Goal: Task Accomplishment & Management: Use online tool/utility

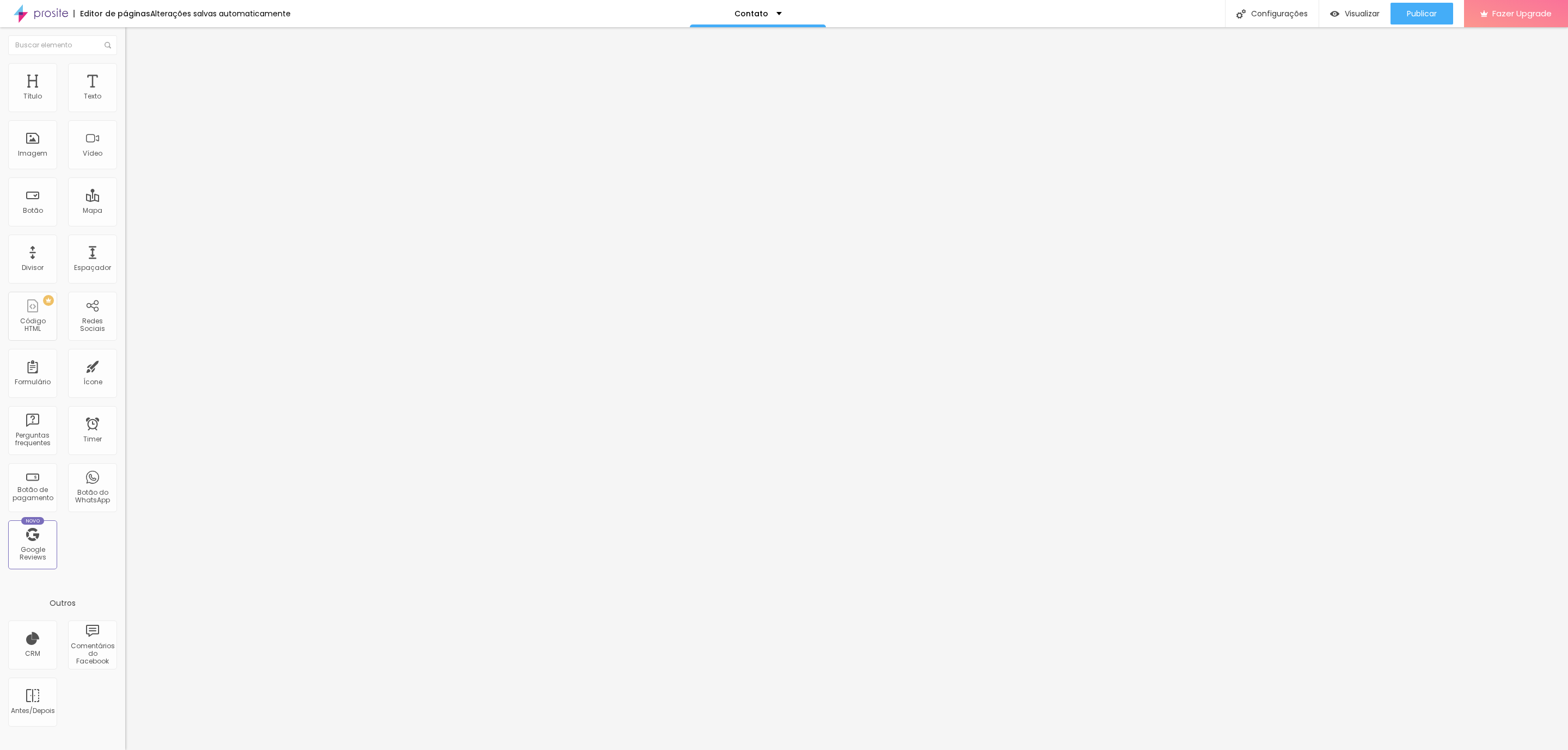
click at [125, 110] on img at bounding box center [129, 113] width 7 height 7
click at [965, 749] on div at bounding box center [784, 761] width 1568 height 10
click at [125, 110] on div "Contato" at bounding box center [188, 101] width 125 height 19
click at [90, 749] on div "Contato" at bounding box center [54, 758] width 103 height 7
click at [125, 109] on span at bounding box center [129, 114] width 7 height 9
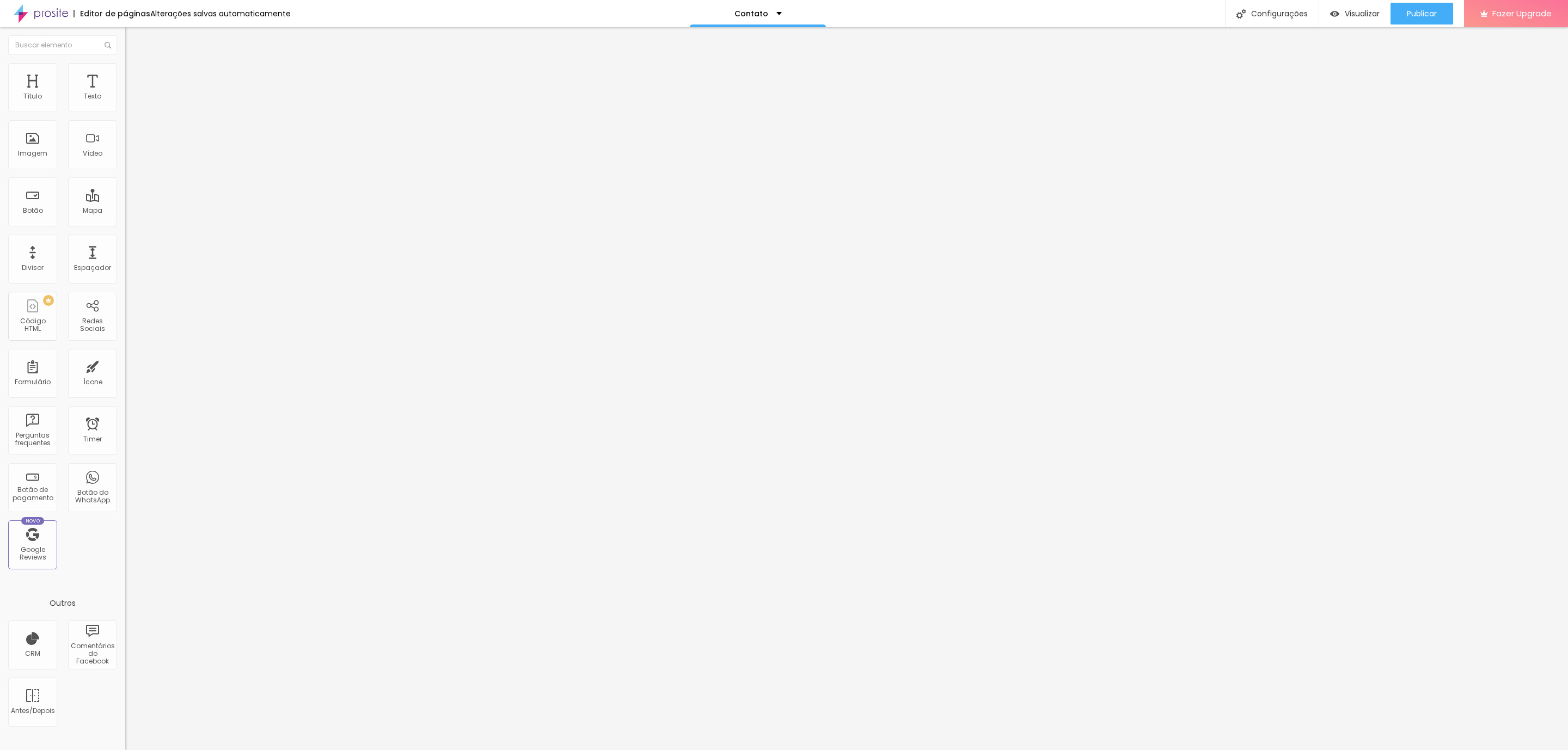
paste input "'[EMAIL_ADDRESS][DOMAIN_NAME]'"
type input "[EMAIL_ADDRESS][DOMAIN_NAME]"
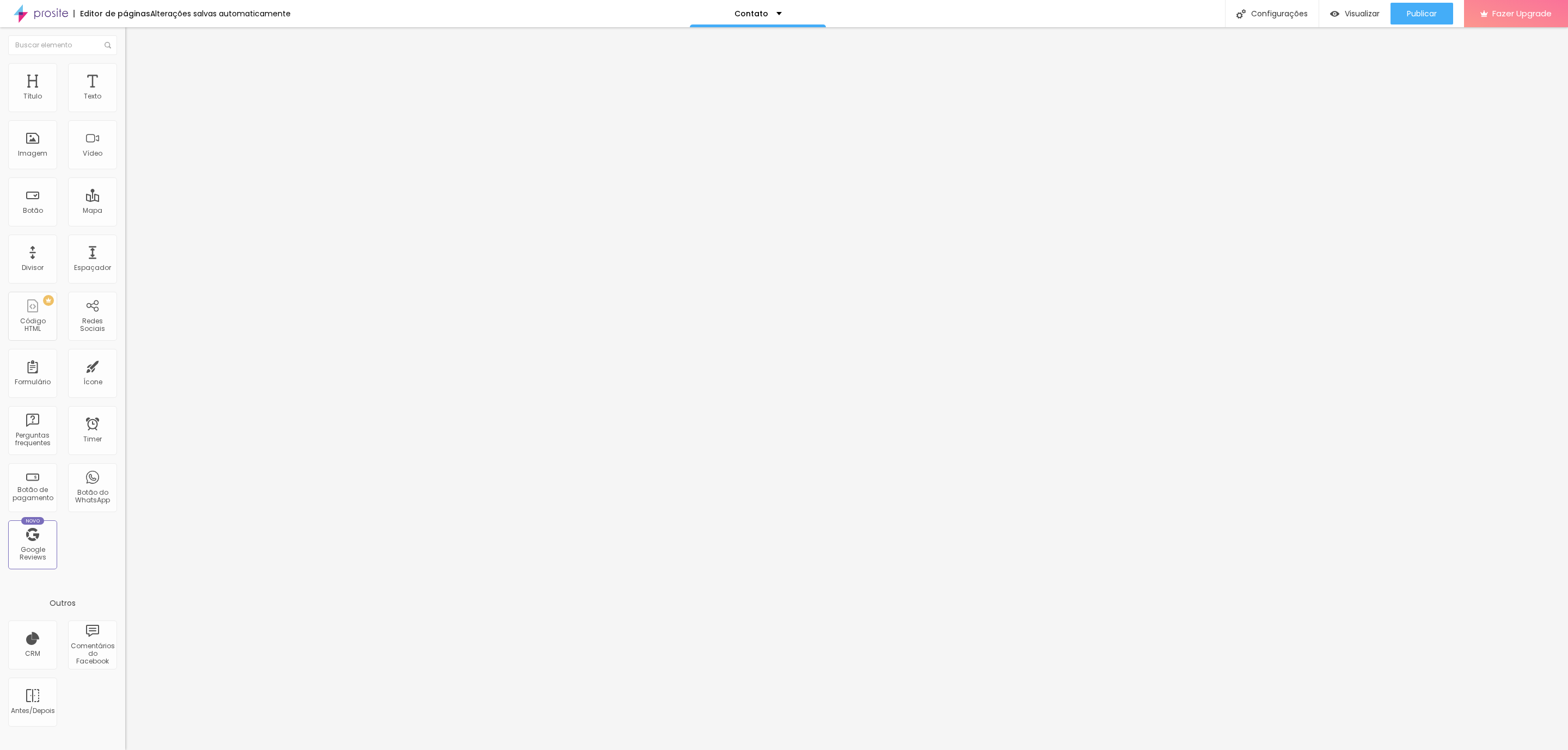
click at [1411, 11] on span "Publicar" at bounding box center [1421, 13] width 30 height 9
click at [1366, 16] on span "Visualizar" at bounding box center [1352, 13] width 35 height 9
click at [135, 74] on span "Estilo" at bounding box center [143, 71] width 17 height 9
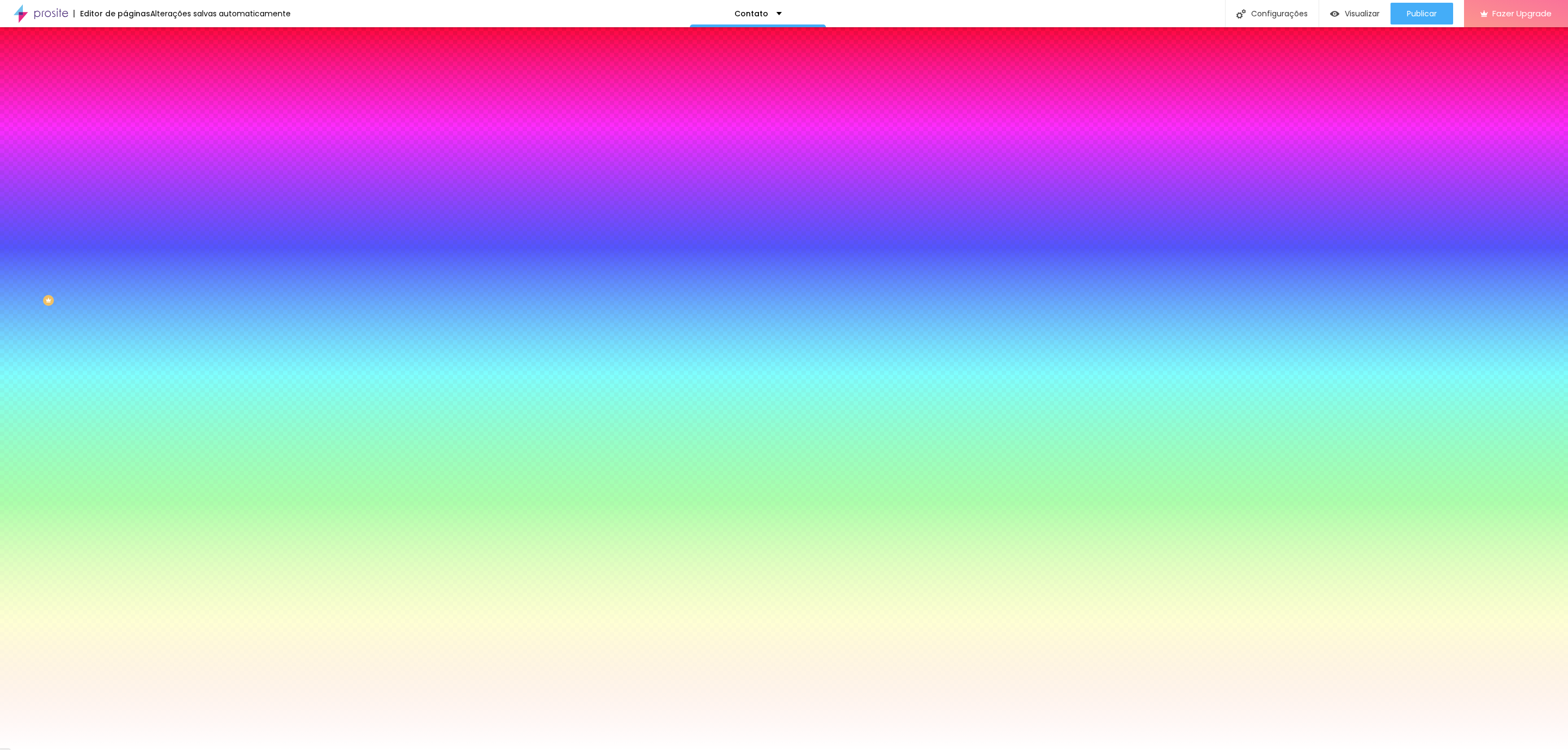
click at [125, 74] on img at bounding box center [130, 79] width 10 height 10
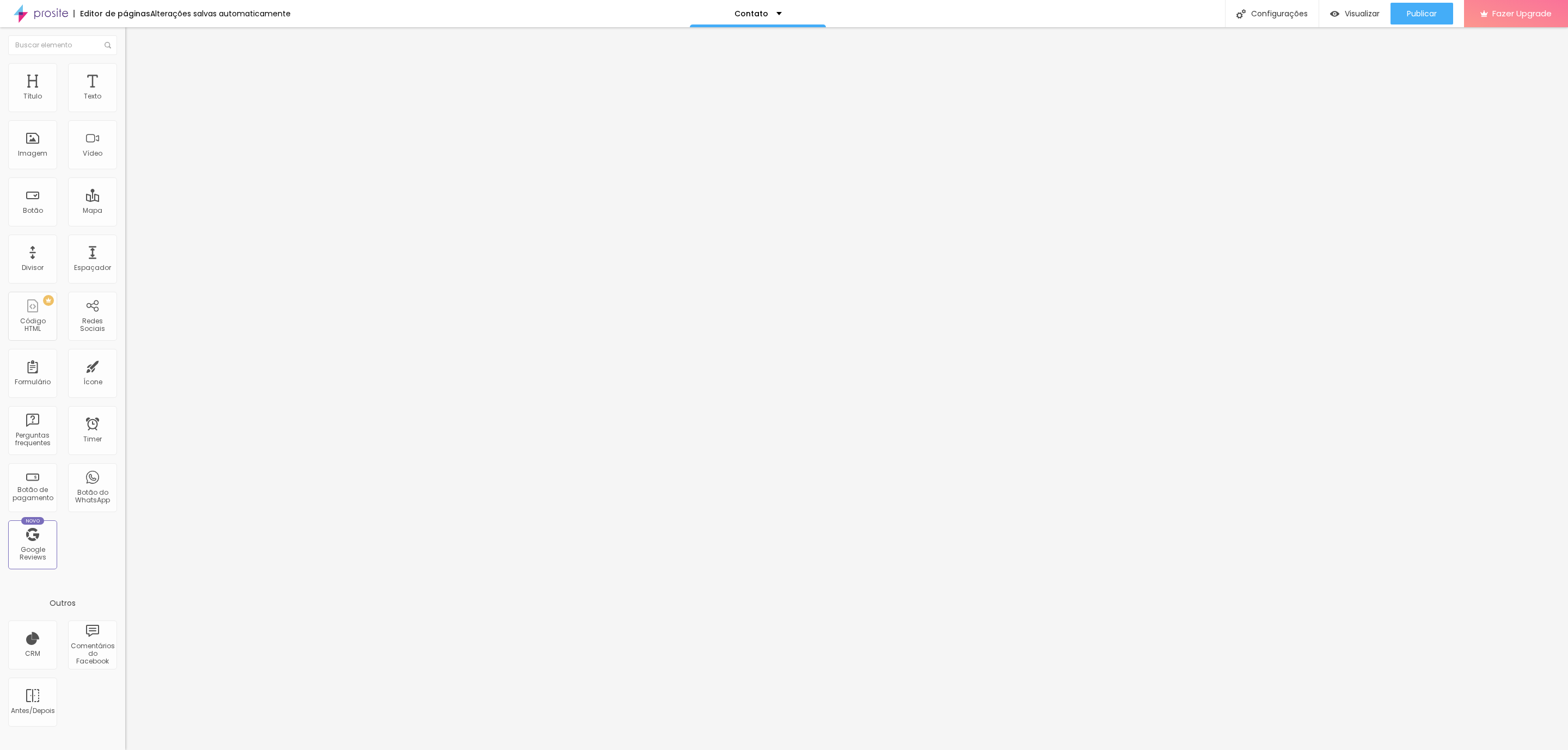
click at [125, 65] on img at bounding box center [130, 68] width 10 height 10
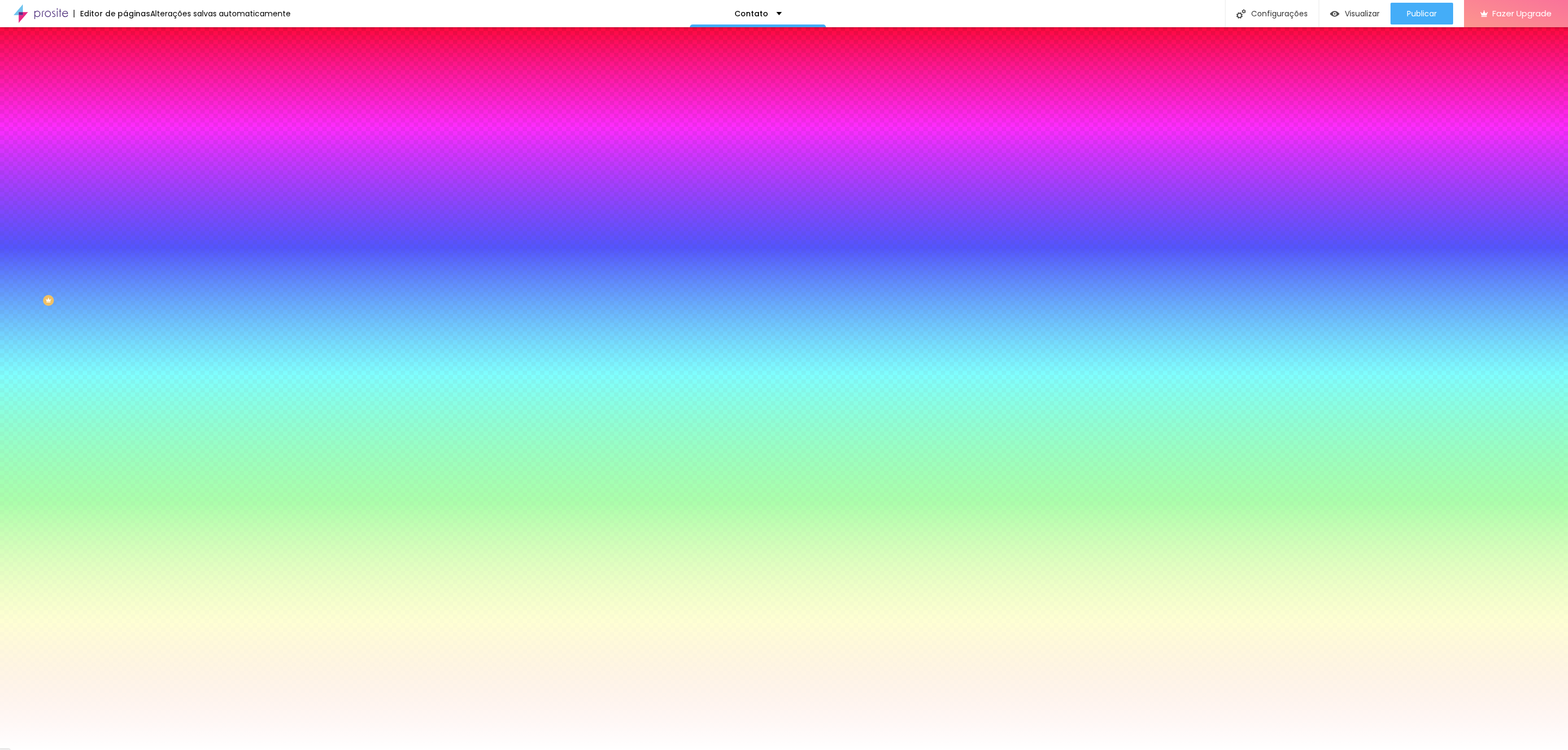
click at [125, 74] on img at bounding box center [130, 79] width 10 height 10
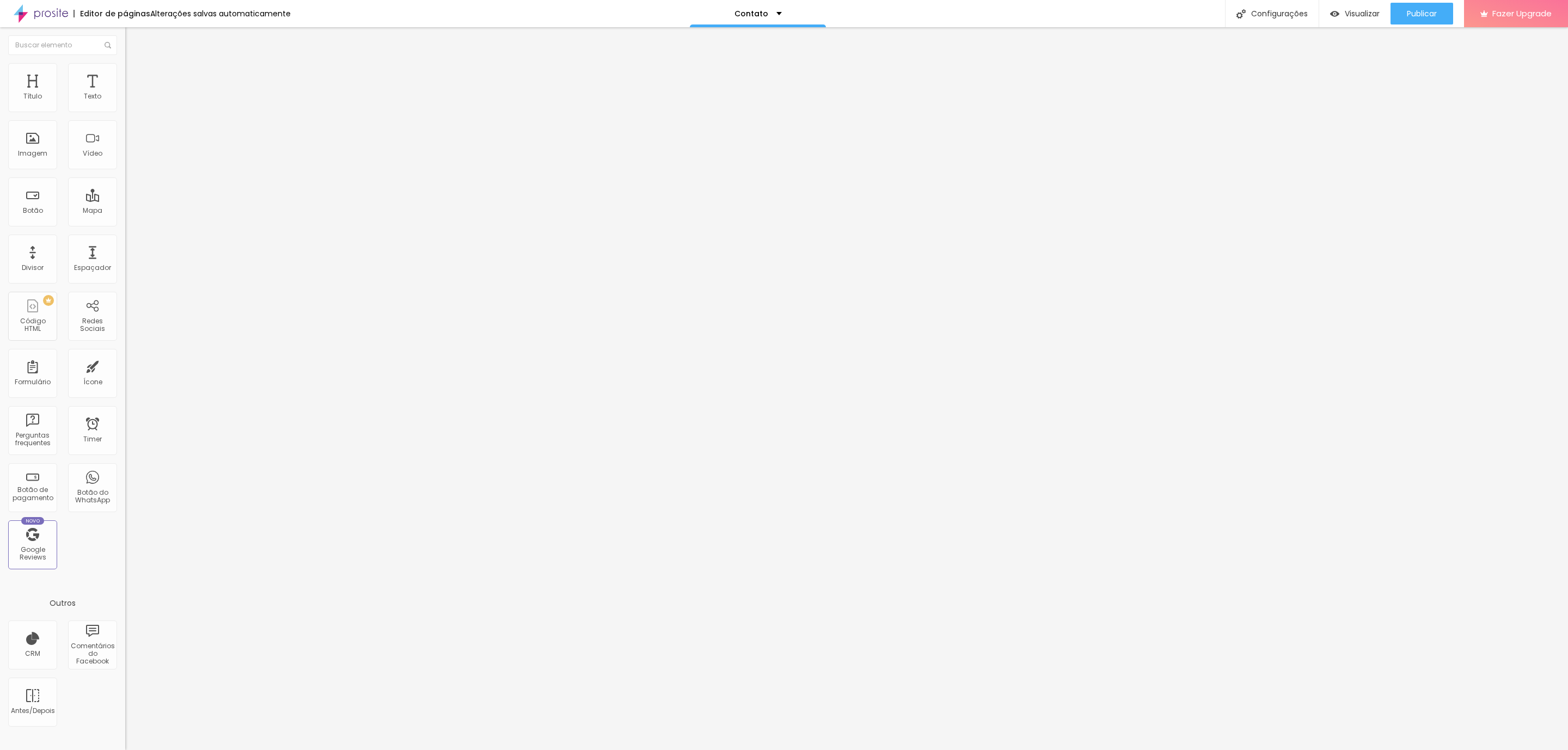
click at [125, 62] on img at bounding box center [130, 57] width 10 height 10
click at [1408, 15] on span "Publicar" at bounding box center [1421, 13] width 30 height 9
click at [1369, 11] on span "Visualizar" at bounding box center [1352, 13] width 35 height 9
click at [125, 110] on img at bounding box center [129, 113] width 7 height 7
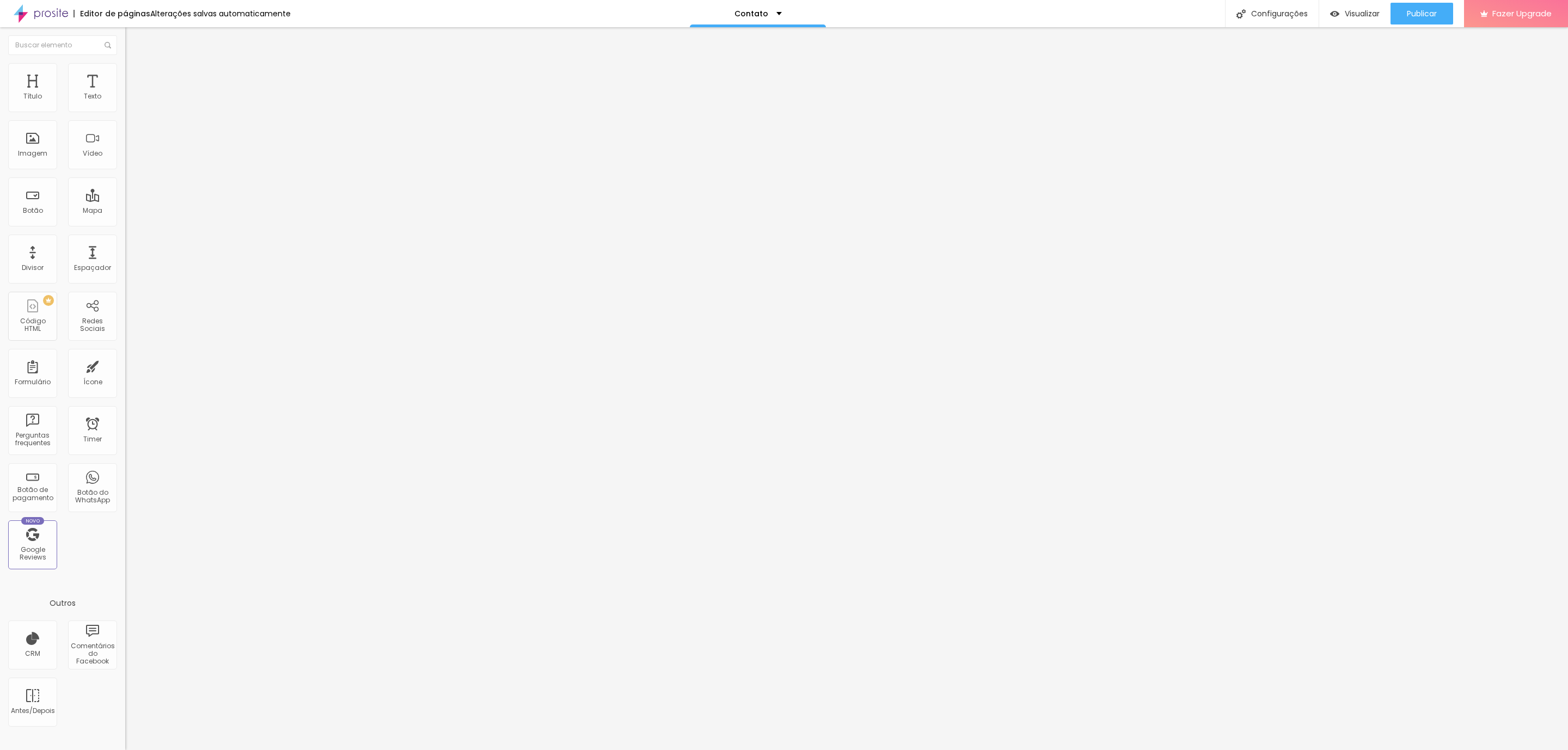
scroll to position [135, 0]
click at [968, 749] on div at bounding box center [784, 761] width 1568 height 10
click at [135, 75] on span "Estilo" at bounding box center [143, 71] width 17 height 9
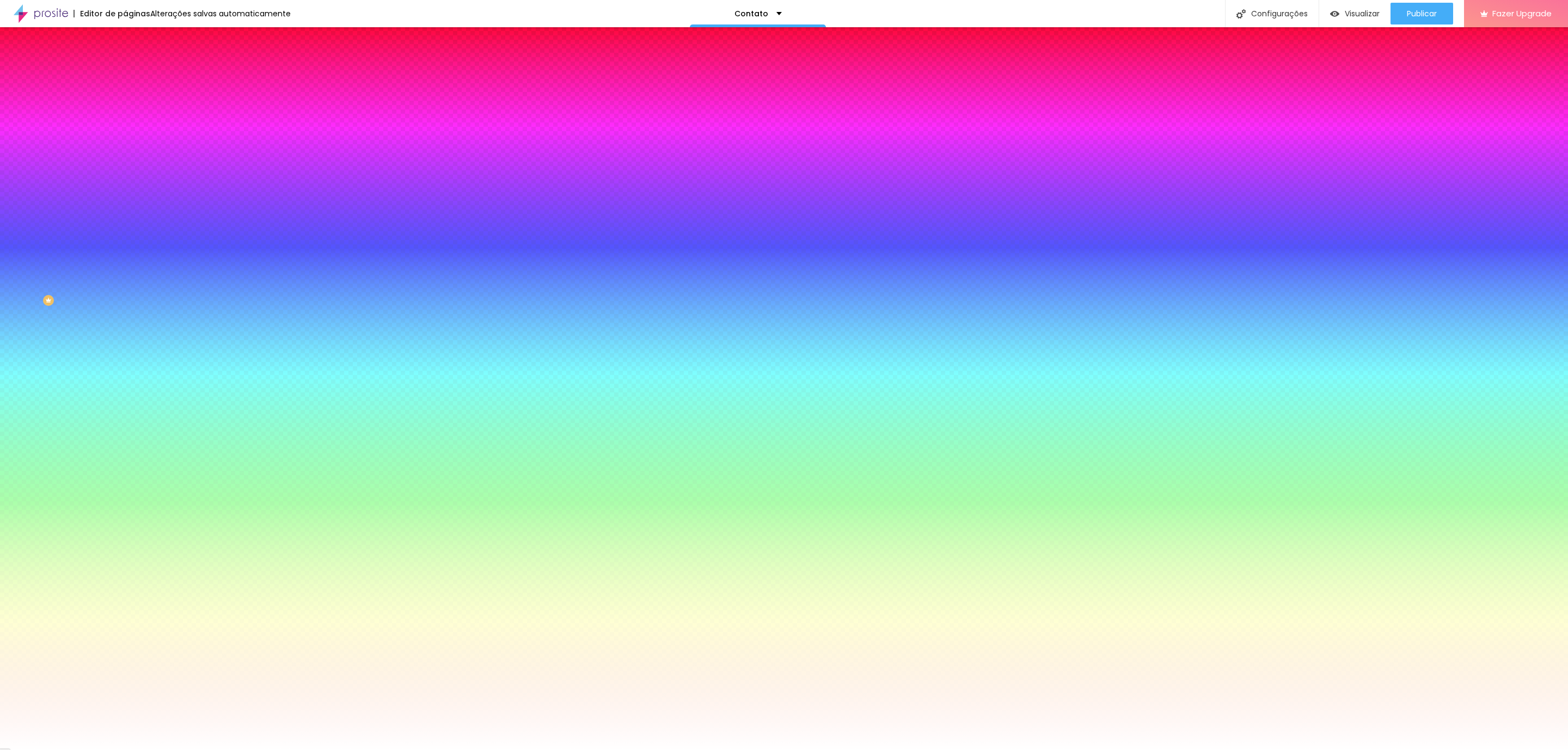
click at [125, 63] on li "Conteúdo" at bounding box center [188, 57] width 125 height 11
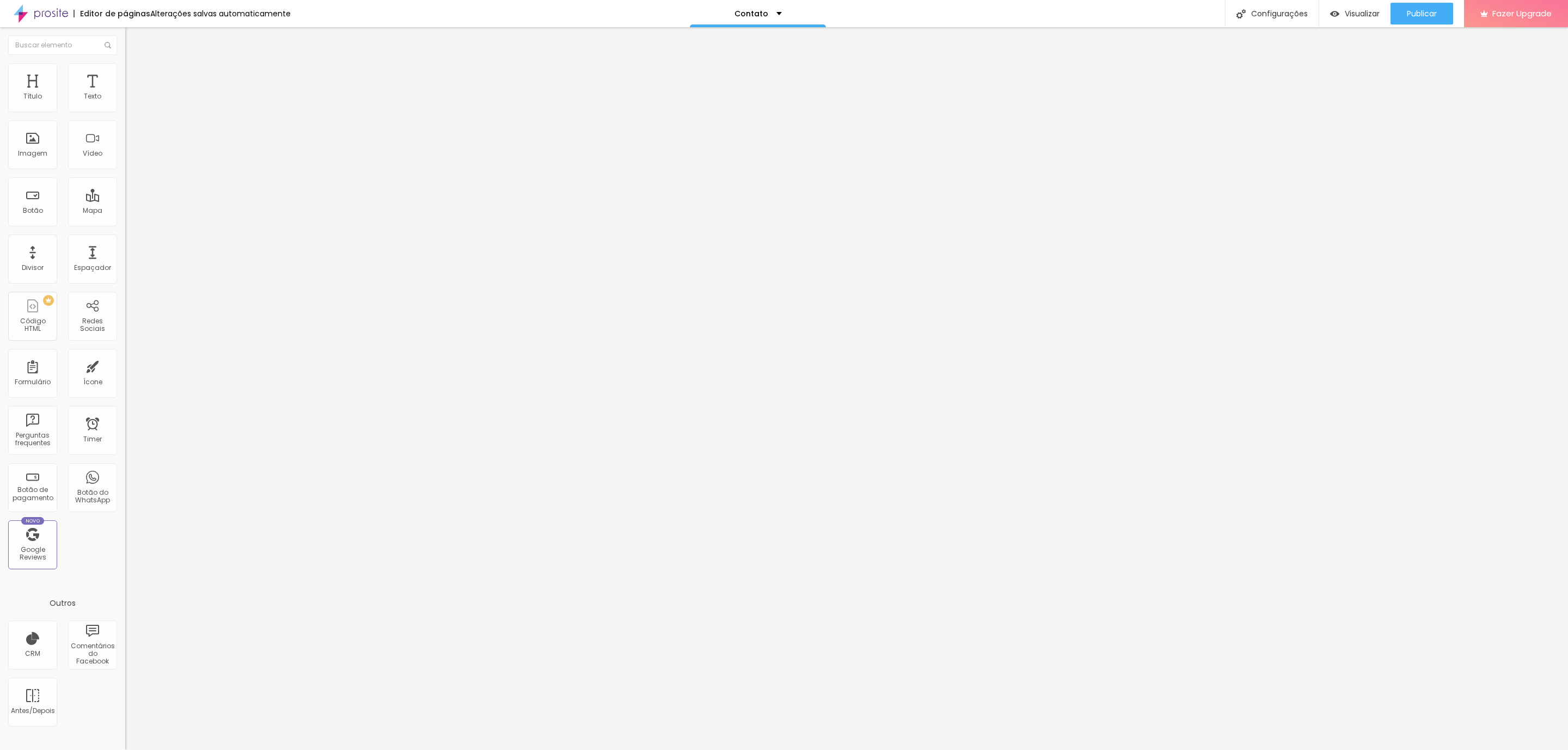
click at [125, 110] on img at bounding box center [129, 113] width 7 height 7
